Goal: Transaction & Acquisition: Purchase product/service

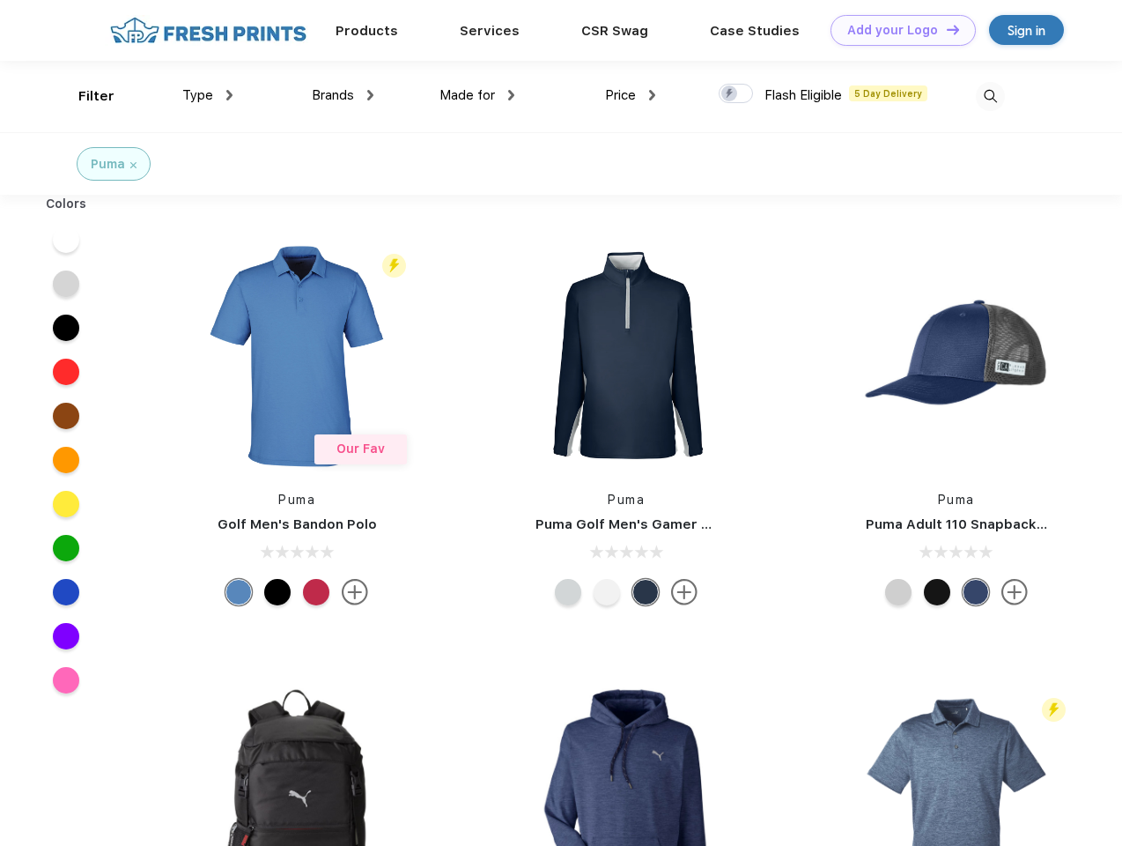
click at [897, 30] on link "Add your Logo Design Tool" at bounding box center [903, 30] width 145 height 31
click at [0, 0] on div "Design Tool" at bounding box center [0, 0] width 0 height 0
click at [945, 29] on link "Add your Logo Design Tool" at bounding box center [903, 30] width 145 height 31
click at [85, 96] on div "Filter" at bounding box center [96, 96] width 36 height 20
click at [208, 95] on span "Type" at bounding box center [197, 95] width 31 height 16
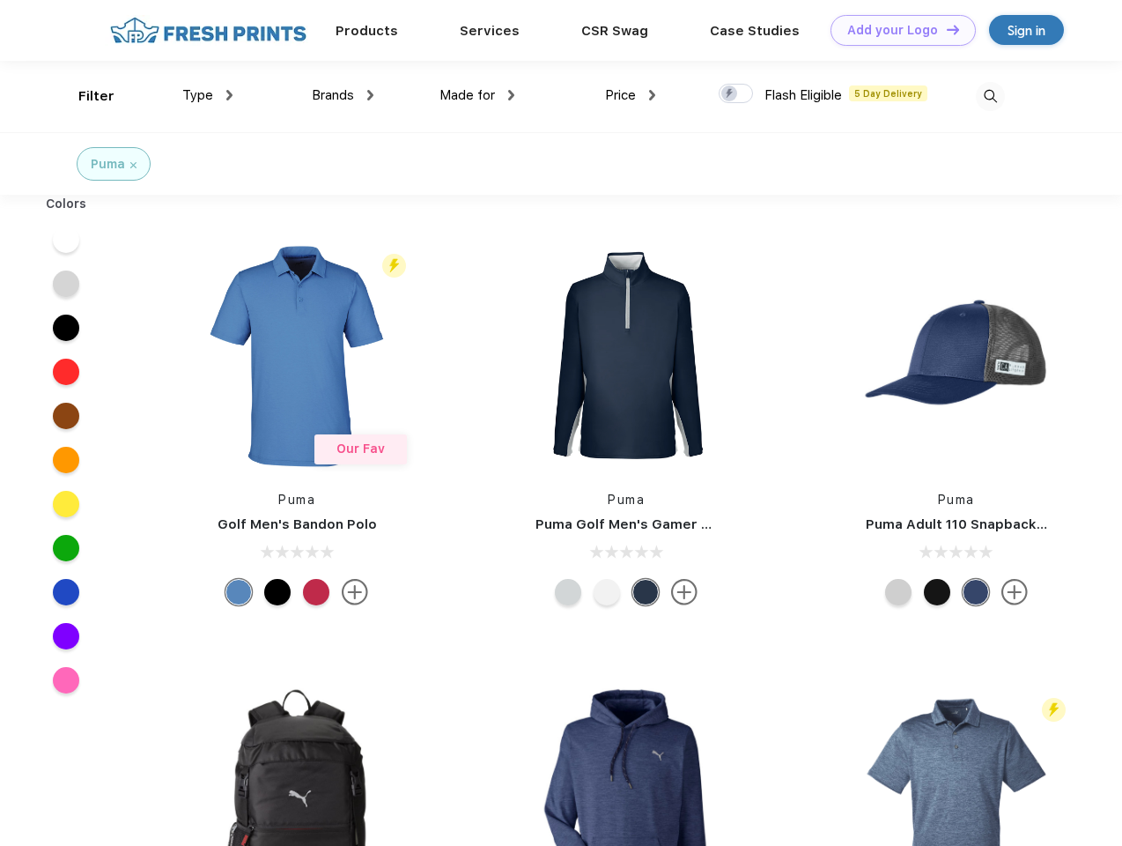
click at [343, 95] on span "Brands" at bounding box center [333, 95] width 42 height 16
click at [477, 95] on span "Made for" at bounding box center [467, 95] width 55 height 16
click at [631, 95] on span "Price" at bounding box center [620, 95] width 31 height 16
click at [736, 94] on div at bounding box center [736, 93] width 34 height 19
click at [730, 94] on input "checkbox" at bounding box center [724, 88] width 11 height 11
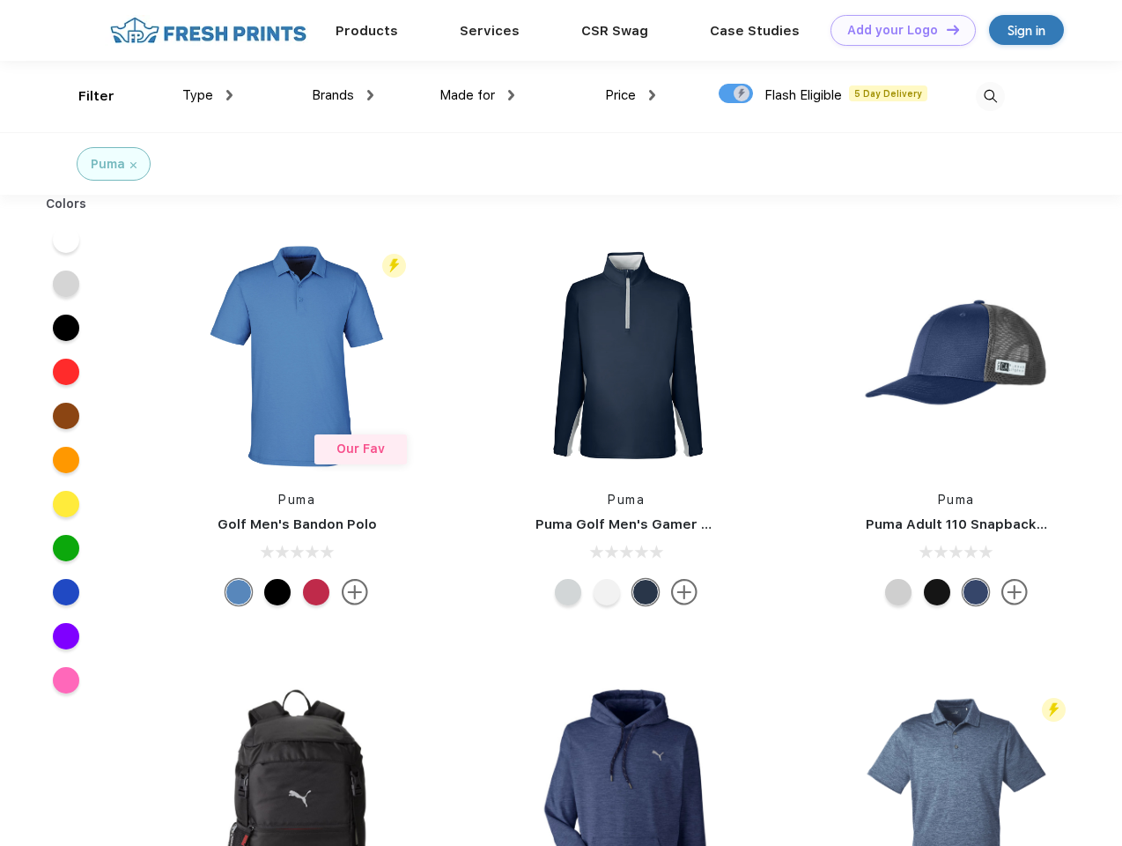
click at [990, 96] on img at bounding box center [990, 96] width 29 height 29
